Goal: Task Accomplishment & Management: Use online tool/utility

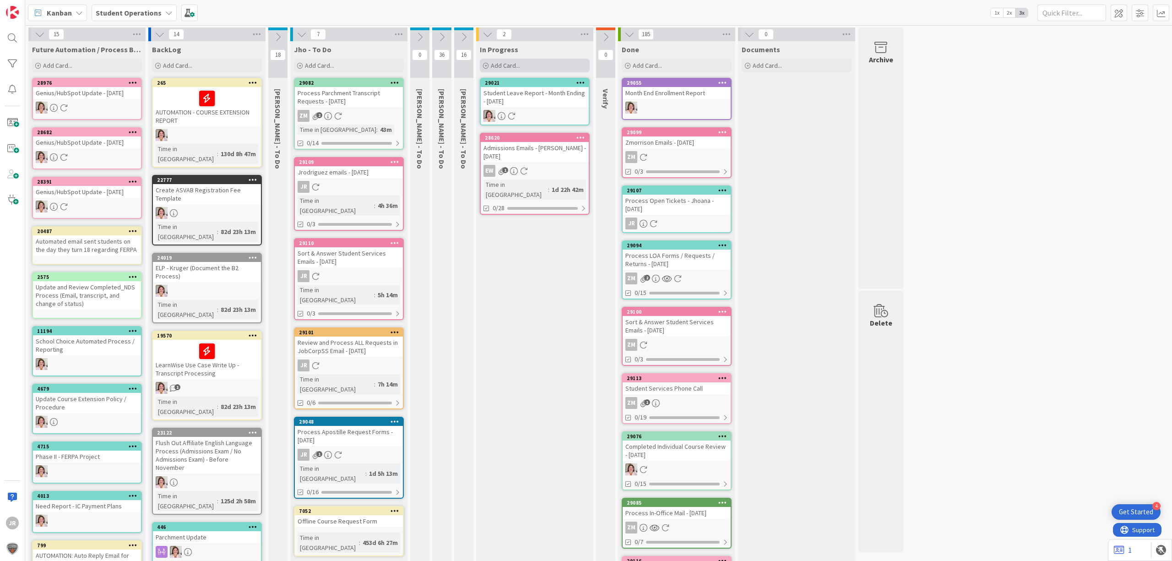
click at [536, 61] on div "Add Card..." at bounding box center [535, 66] width 110 height 14
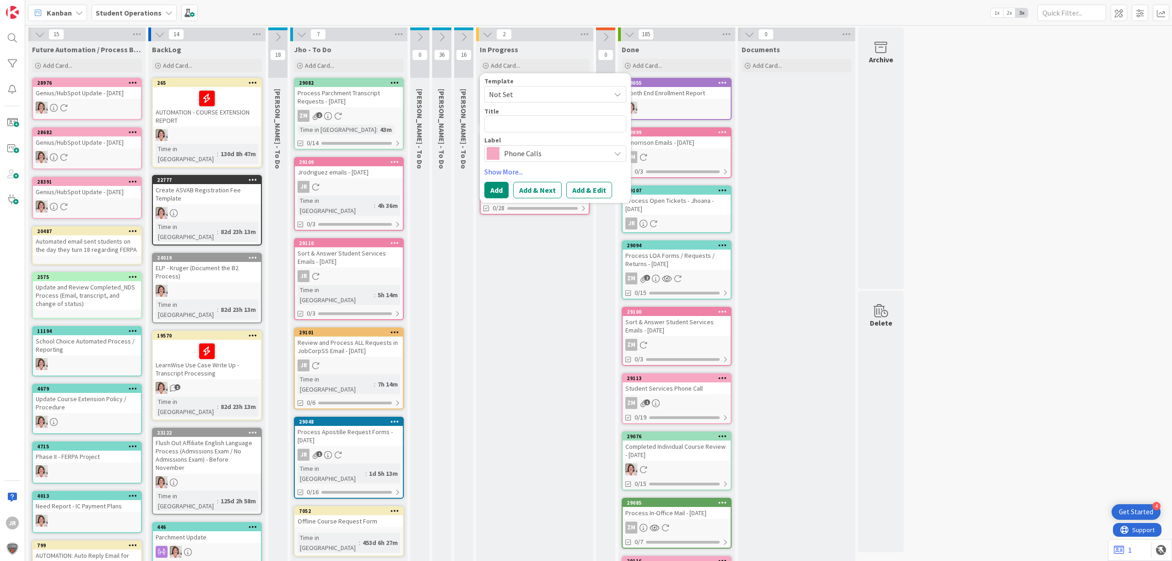
click at [541, 102] on span "Not Set" at bounding box center [555, 94] width 142 height 16
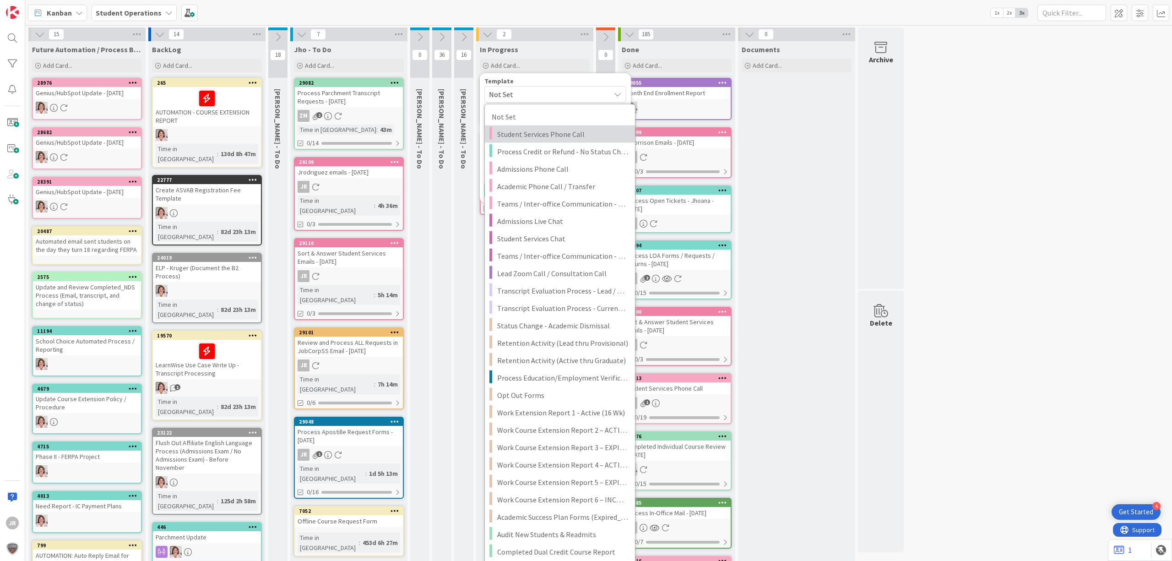
click at [546, 126] on link "Student Services Phone Call" at bounding box center [560, 133] width 150 height 17
type textarea "x"
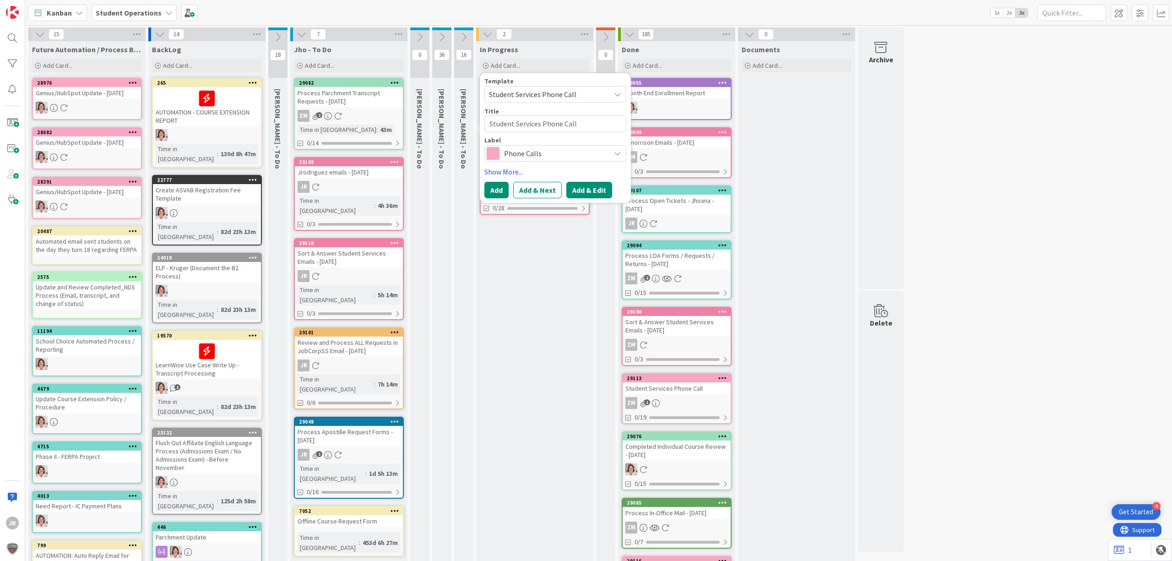
click at [575, 187] on button "Add & Edit" at bounding box center [589, 190] width 46 height 16
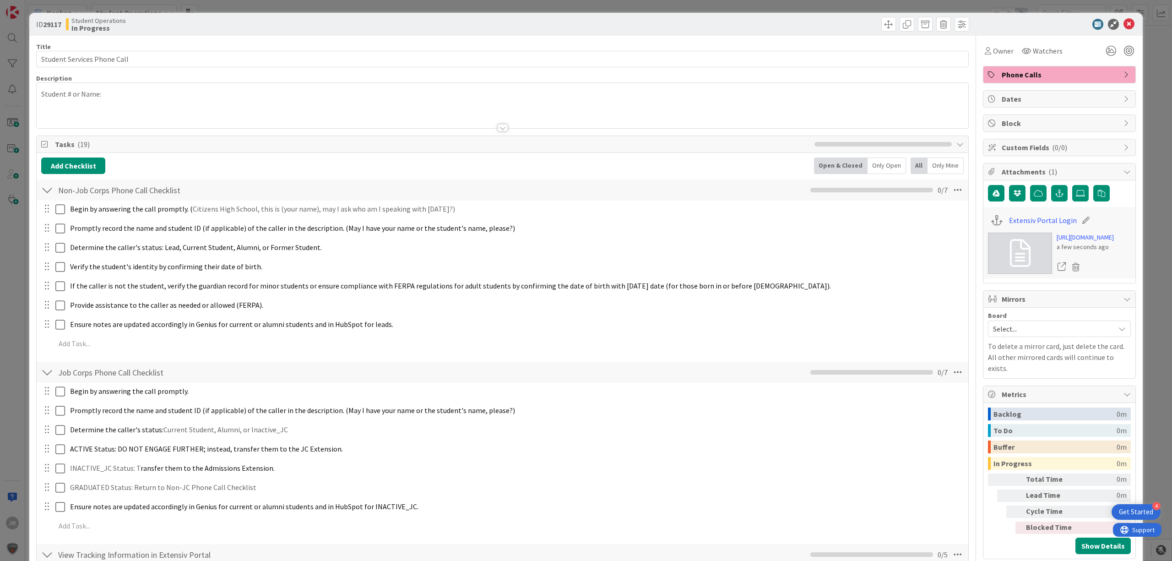
click at [358, 4] on div "ID 29117 Student Operations In Progress Title 27 / 128 Student Services Phone C…" at bounding box center [586, 280] width 1172 height 561
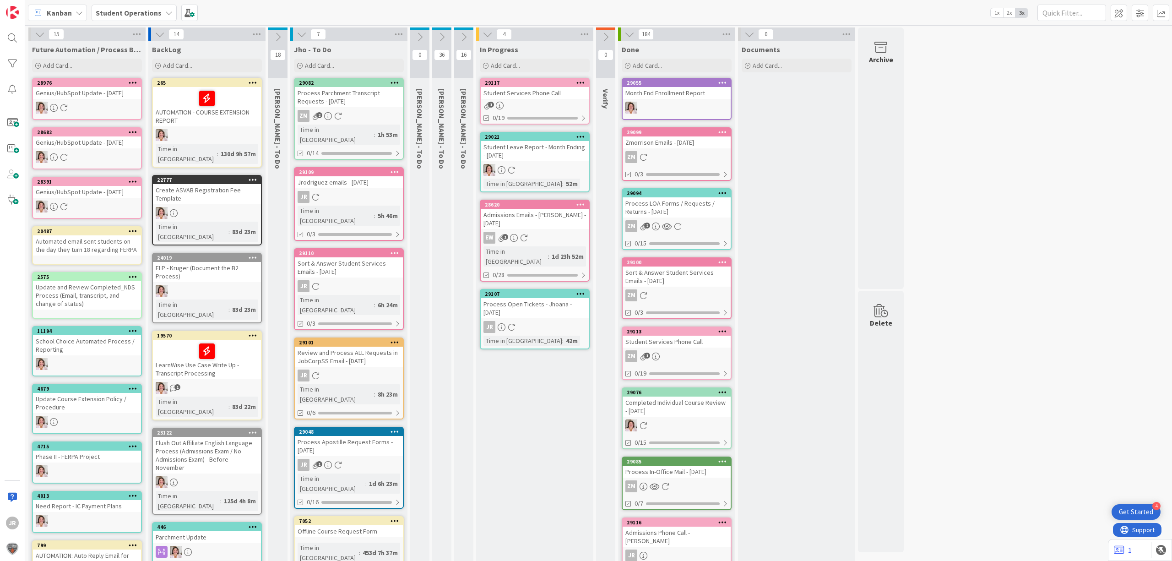
click at [548, 91] on div "Student Services Phone Call" at bounding box center [535, 93] width 108 height 12
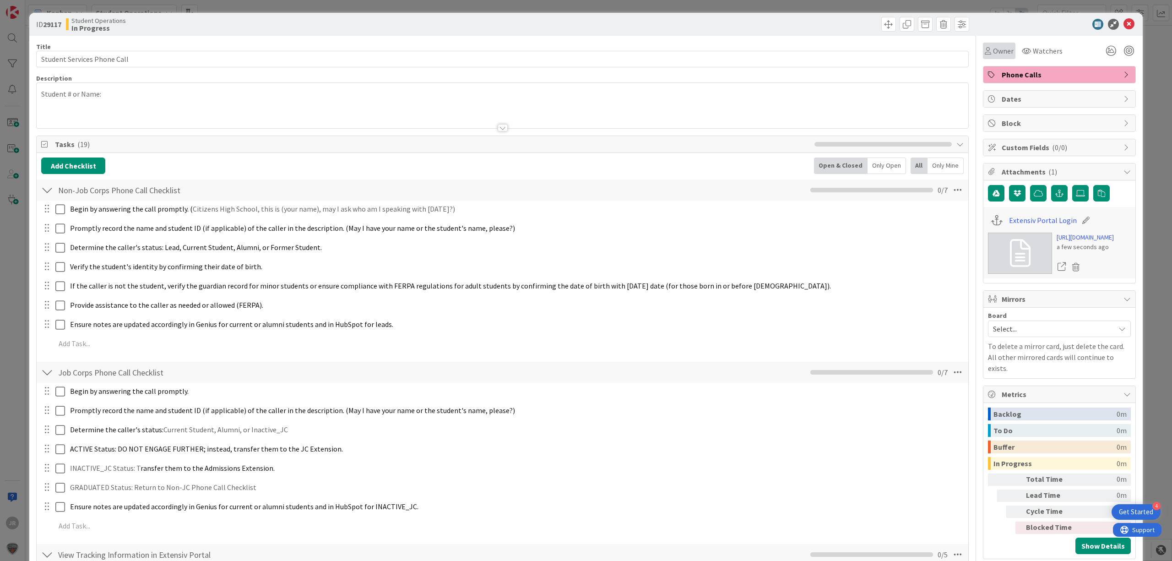
click at [993, 55] on span "Owner" at bounding box center [1003, 50] width 21 height 11
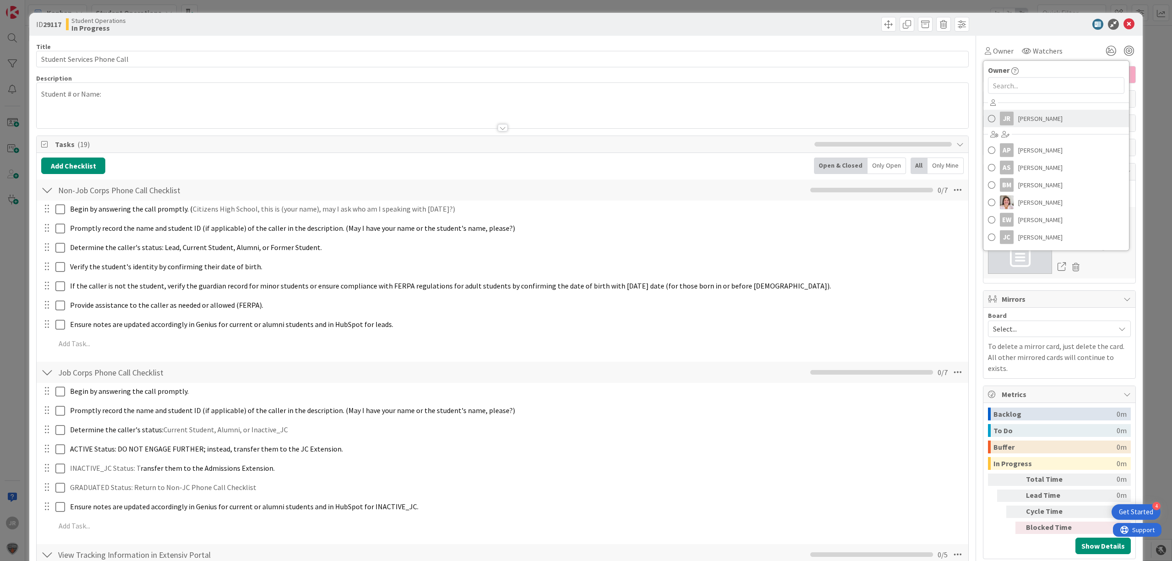
click at [1000, 119] on div "JR" at bounding box center [1007, 119] width 14 height 14
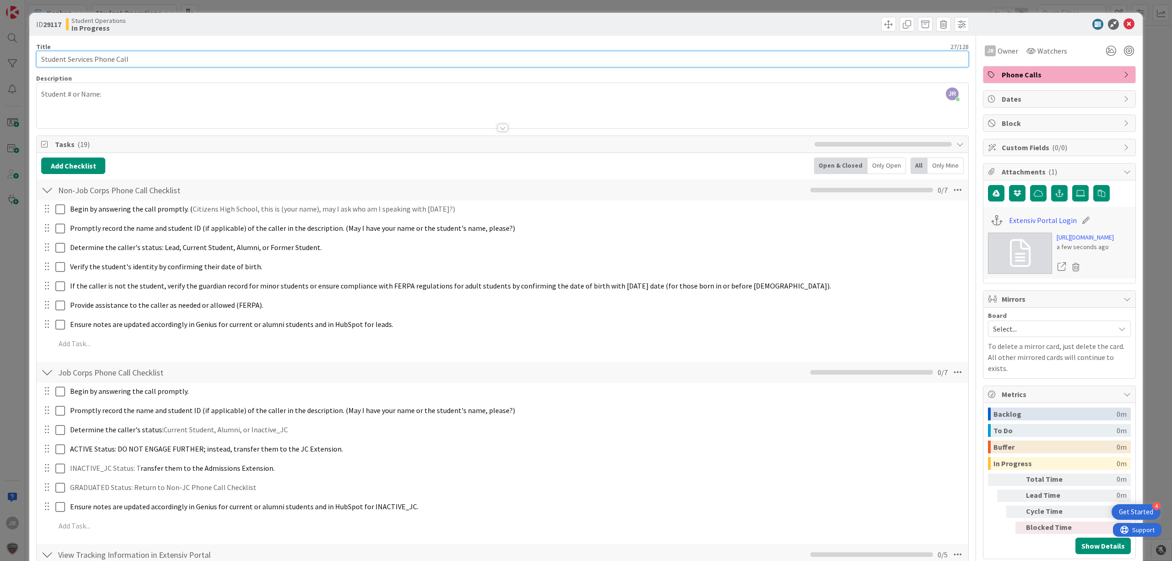
click at [200, 60] on input "Student Services Phone Call" at bounding box center [502, 59] width 933 height 16
type input "Student Services Phone Call - [PERSON_NAME]"
click at [881, 28] on span at bounding box center [888, 24] width 15 height 15
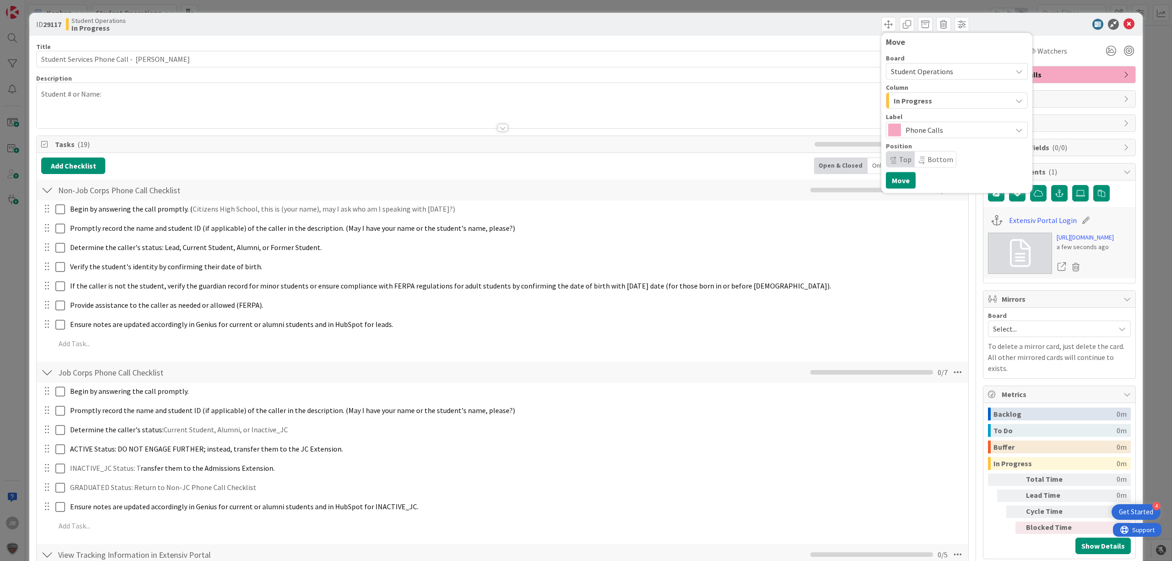
click at [895, 105] on span "In Progress" at bounding box center [913, 101] width 38 height 12
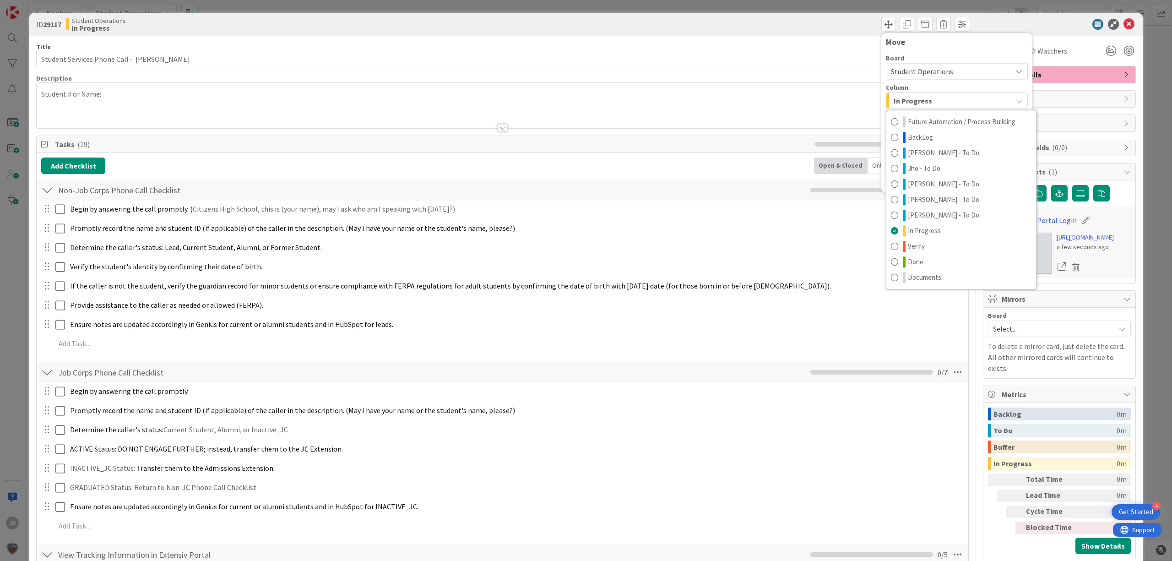
click at [704, 43] on div "Title 44 / 128" at bounding box center [502, 47] width 933 height 8
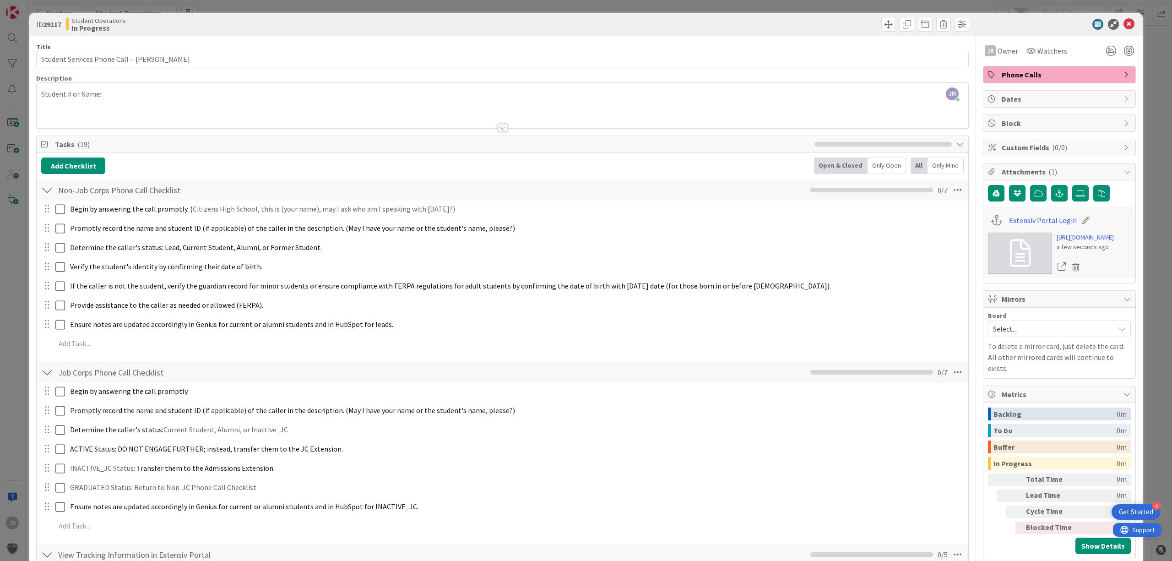
click at [191, 103] on div "JR [PERSON_NAME] joined 10 m ago Student # or Name:" at bounding box center [503, 105] width 932 height 45
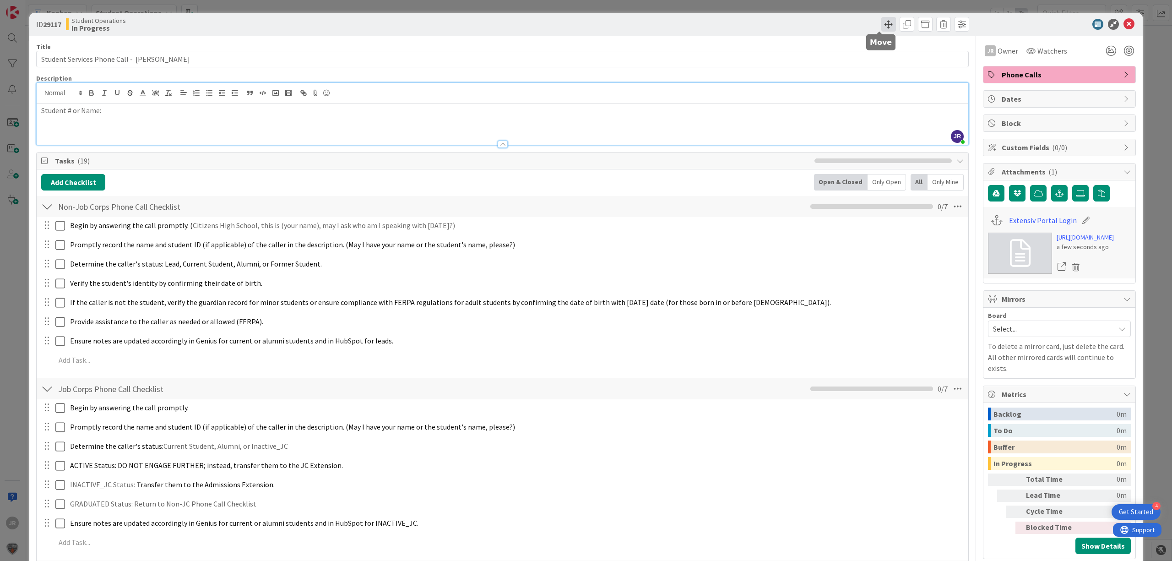
click at [881, 26] on span at bounding box center [888, 24] width 15 height 15
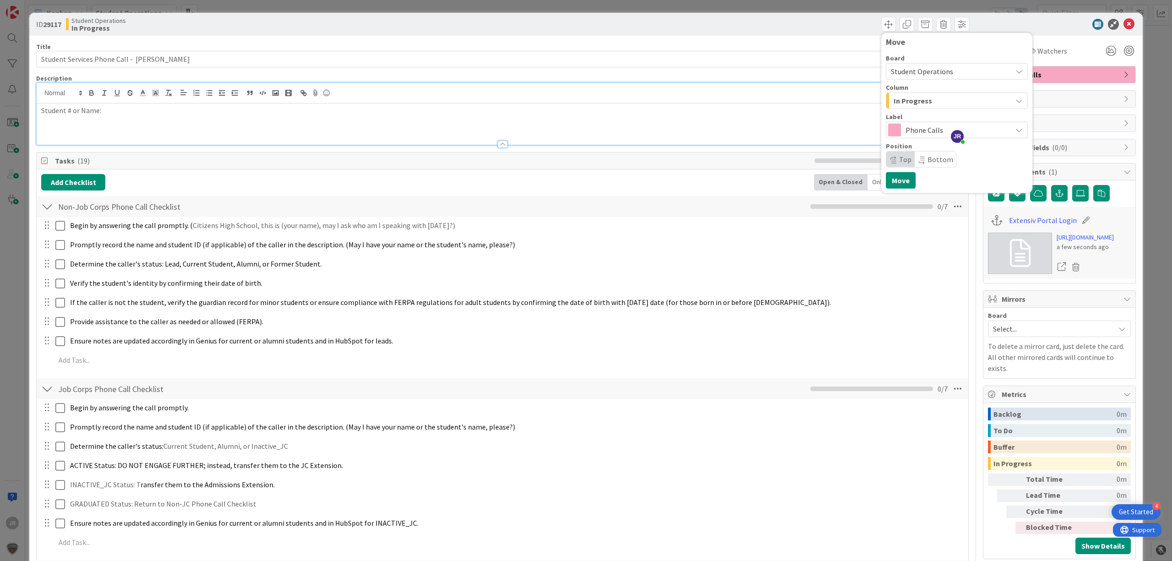
click at [911, 105] on span "In Progress" at bounding box center [913, 101] width 38 height 12
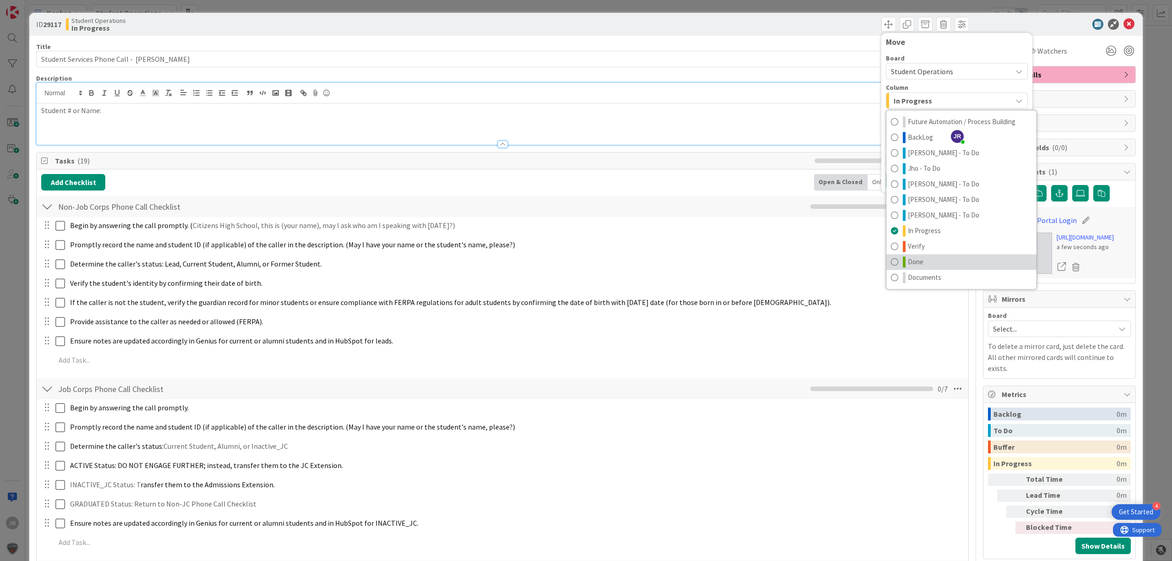
click at [892, 264] on link "Done" at bounding box center [961, 262] width 150 height 16
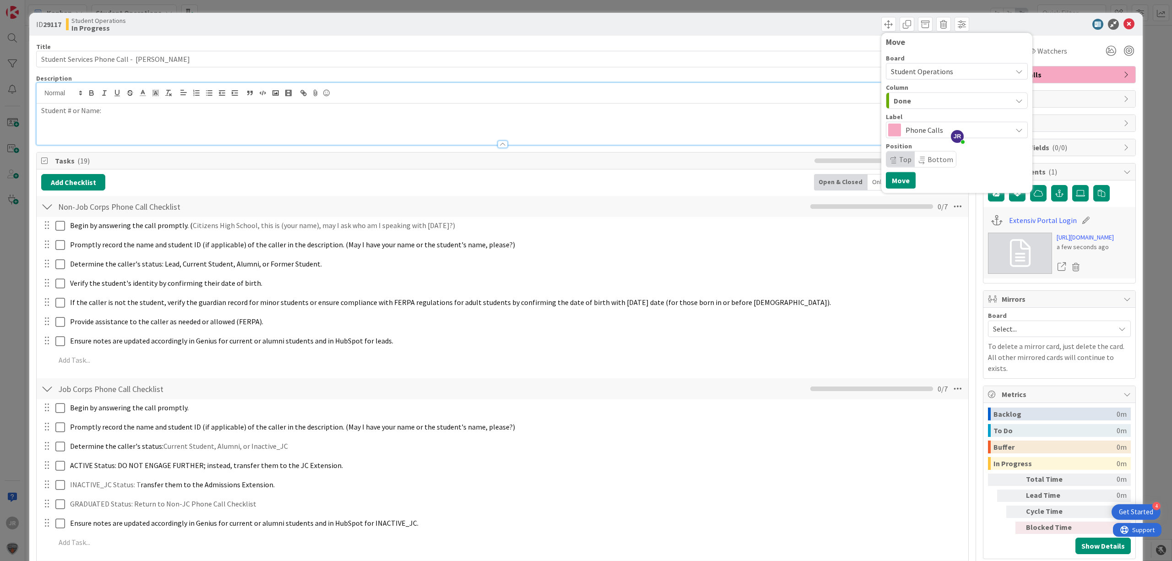
click at [885, 189] on div "Move Board Student Operations Column Done Future Automation / Process Building …" at bounding box center [956, 113] width 151 height 160
click at [888, 182] on button "Move" at bounding box center [901, 180] width 30 height 16
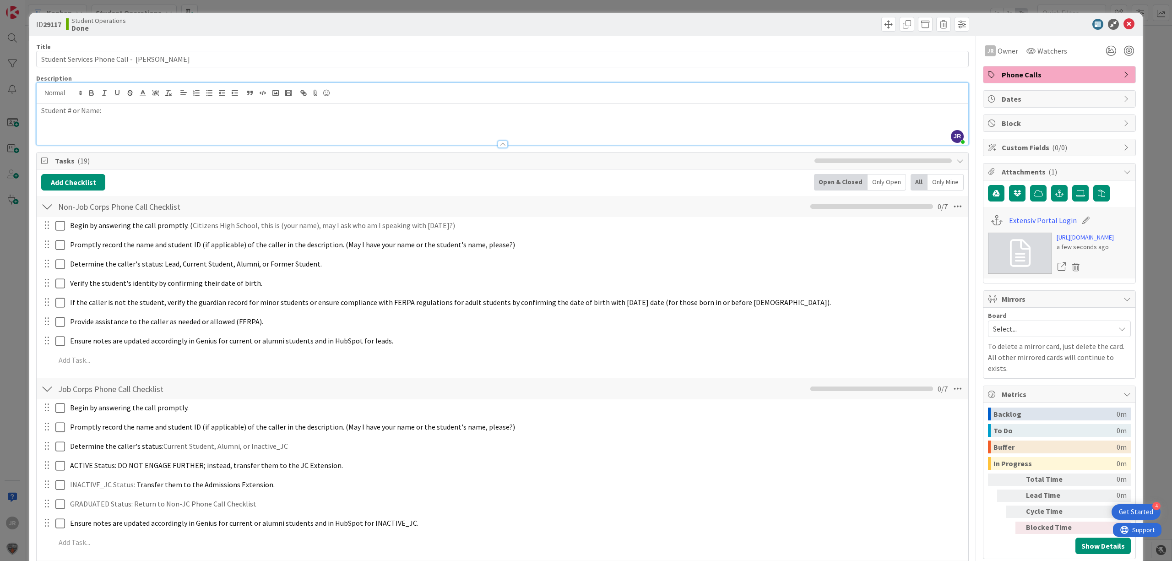
click at [520, 9] on div "ID 29117 Student Operations Done Move Move Title 44 / 128 Student Services Phon…" at bounding box center [586, 280] width 1172 height 561
